Goal: Task Accomplishment & Management: Use online tool/utility

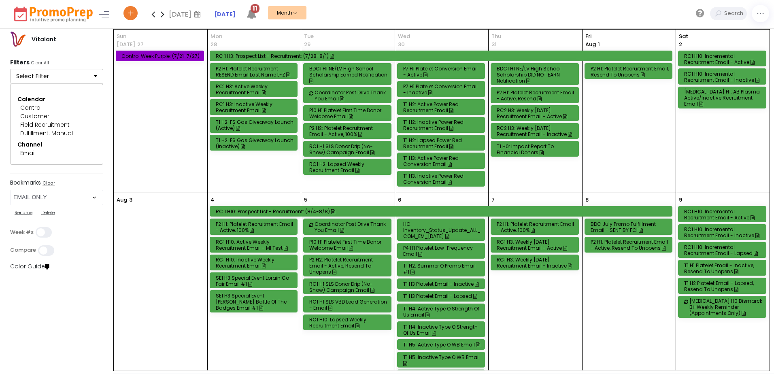
select select "219"
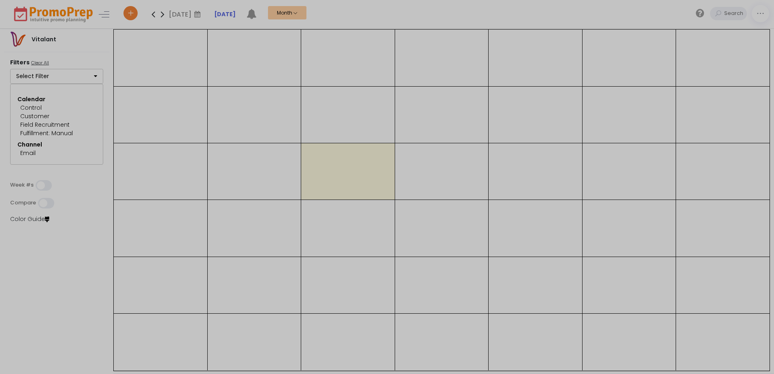
select select "219"
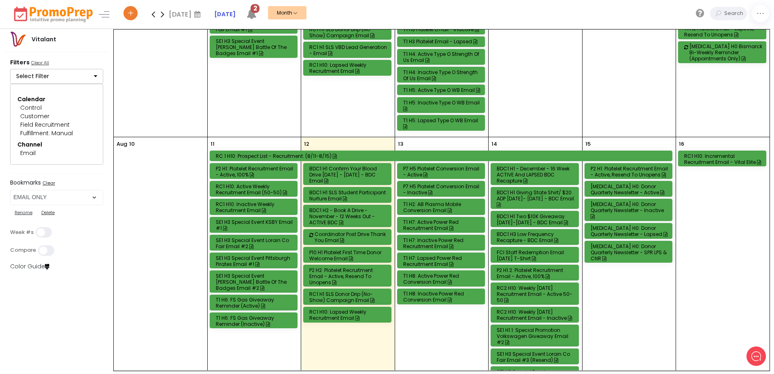
scroll to position [283, 0]
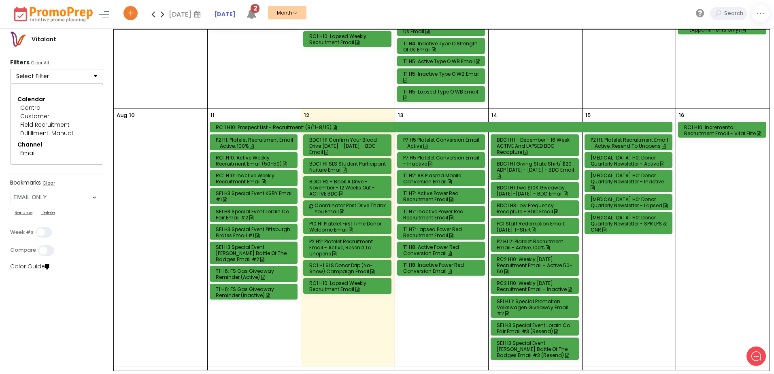
click at [706, 131] on div "RC1 H10: Incremental Recruitment Email - Vital Elite" at bounding box center [723, 130] width 79 height 12
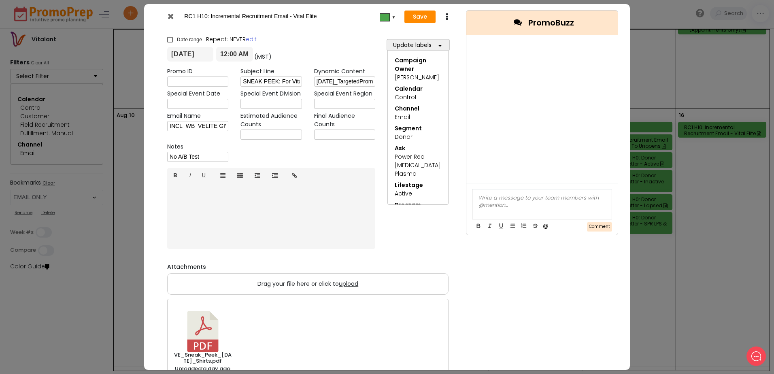
click at [173, 17] on icon at bounding box center [171, 16] width 6 height 8
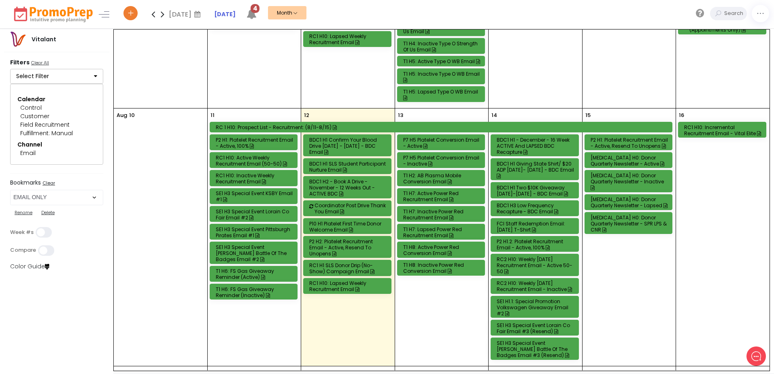
click at [635, 157] on div "[MEDICAL_DATA] H0: Donor Quarterly Newsletter - Active" at bounding box center [630, 161] width 79 height 12
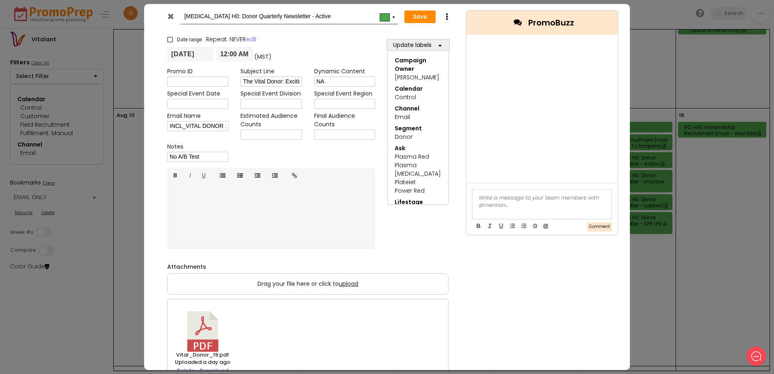
click at [171, 18] on icon at bounding box center [171, 16] width 6 height 8
